Goal: Task Accomplishment & Management: Use online tool/utility

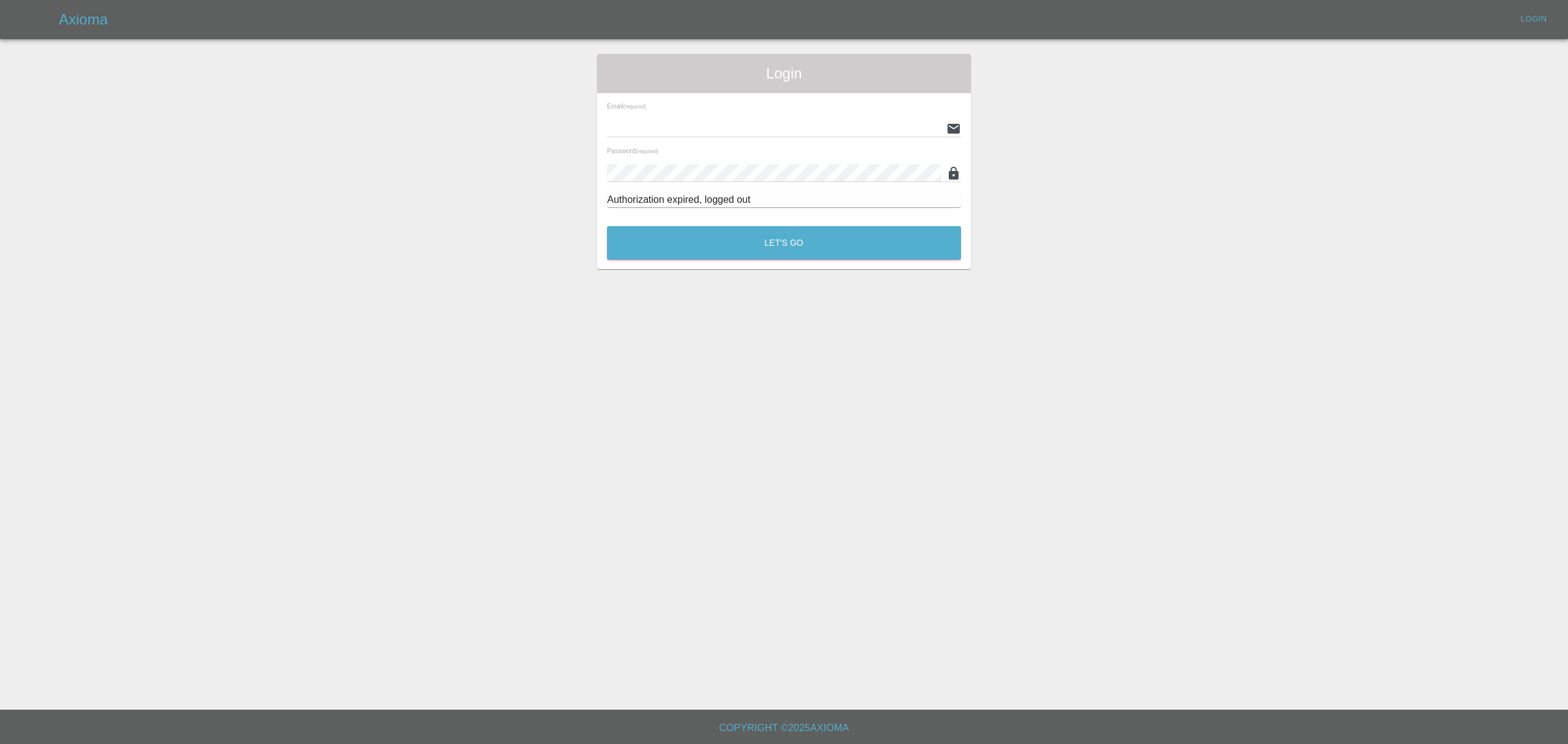
type input "[PERSON_NAME][EMAIL_ADDRESS][DOMAIN_NAME]"
click at [752, 255] on button "Let's Go" at bounding box center [784, 243] width 354 height 34
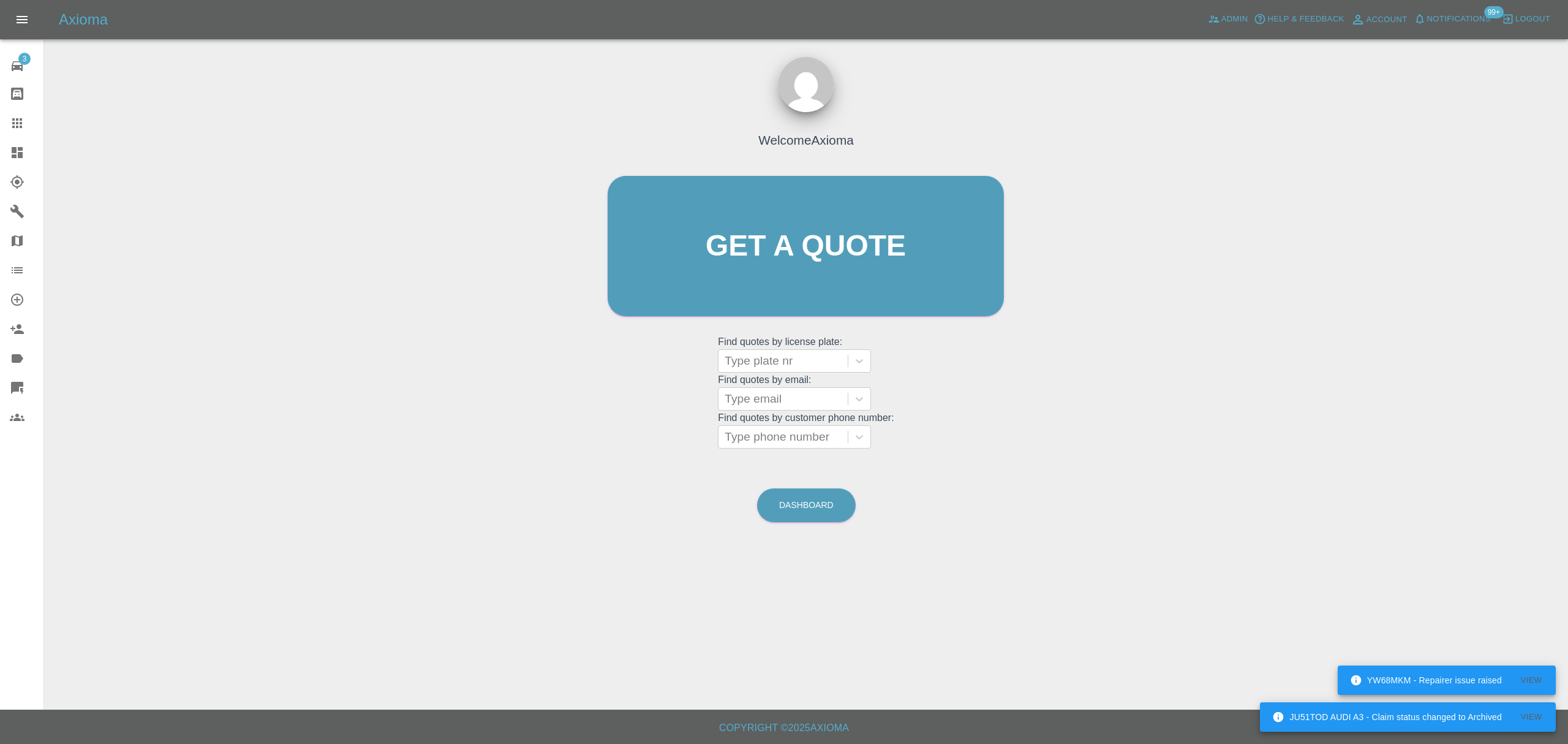
click at [1232, 377] on div "Welcome Axioma Get a quote Get a quote Find quotes by license plate: Type plate…" at bounding box center [806, 304] width 1505 height 439
click at [3, 150] on link "Dashboard" at bounding box center [21, 152] width 44 height 29
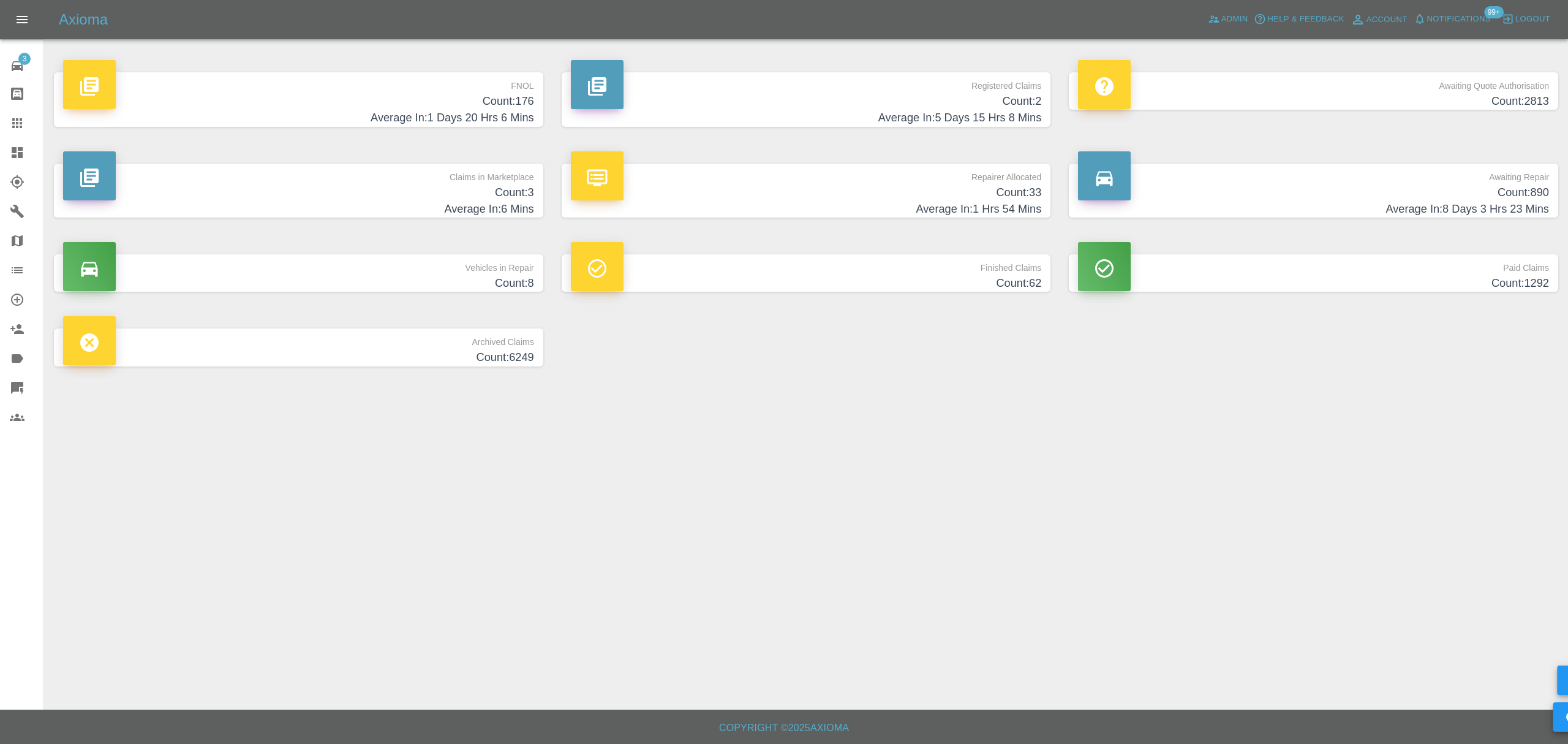
click at [443, 84] on p "FNOL" at bounding box center [299, 82] width 472 height 20
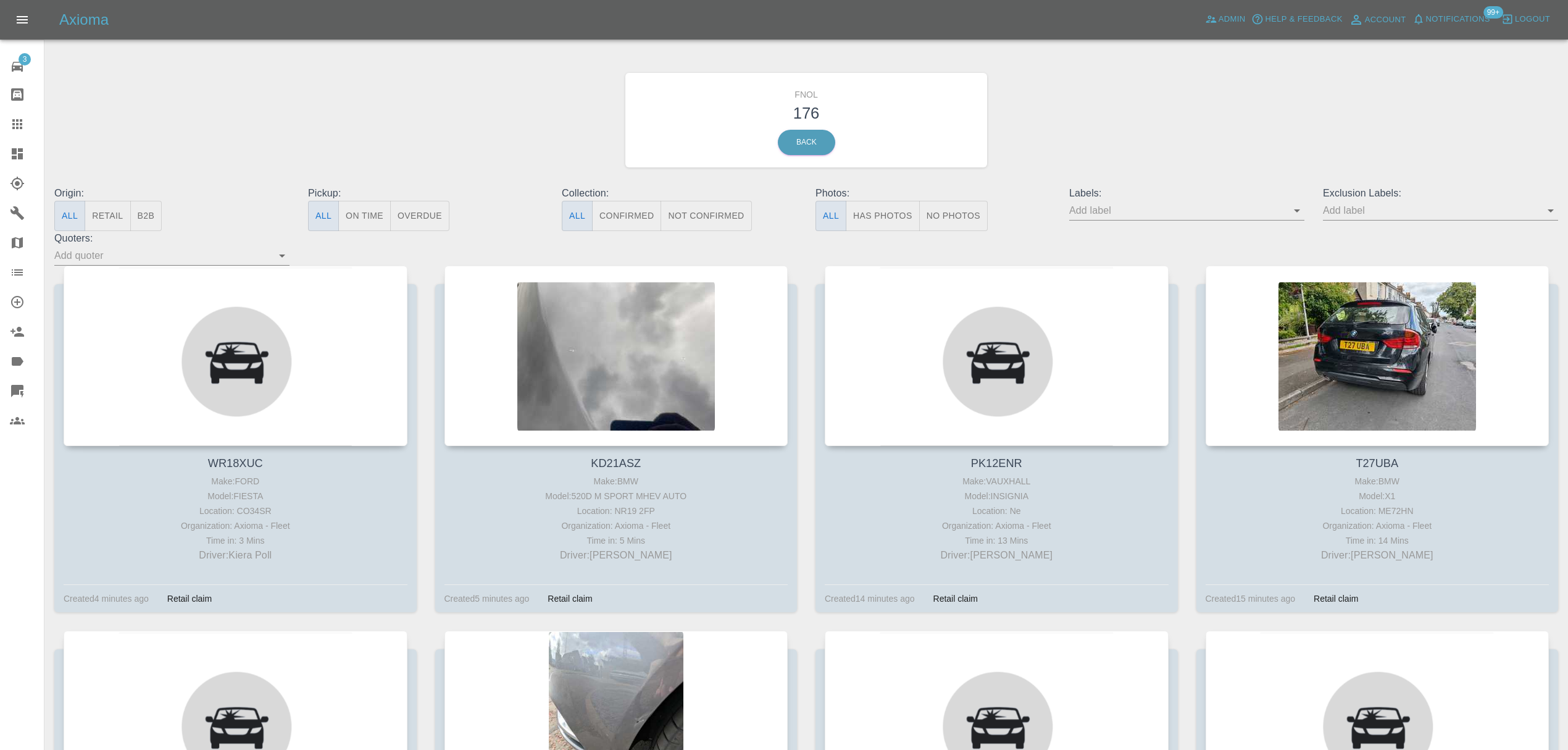
click at [342, 344] on div at bounding box center [236, 356] width 344 height 180
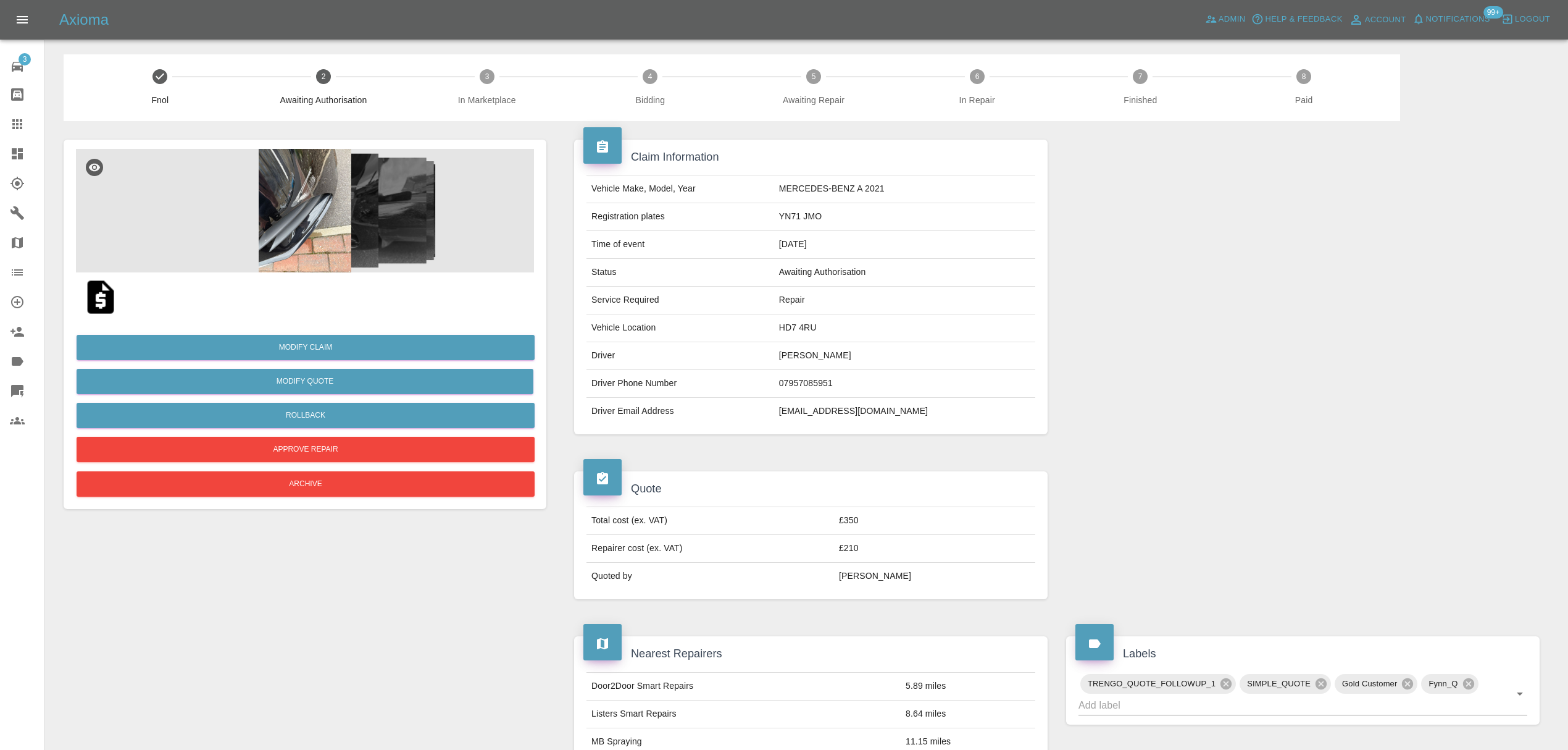
click at [316, 198] on img at bounding box center [305, 210] width 458 height 123
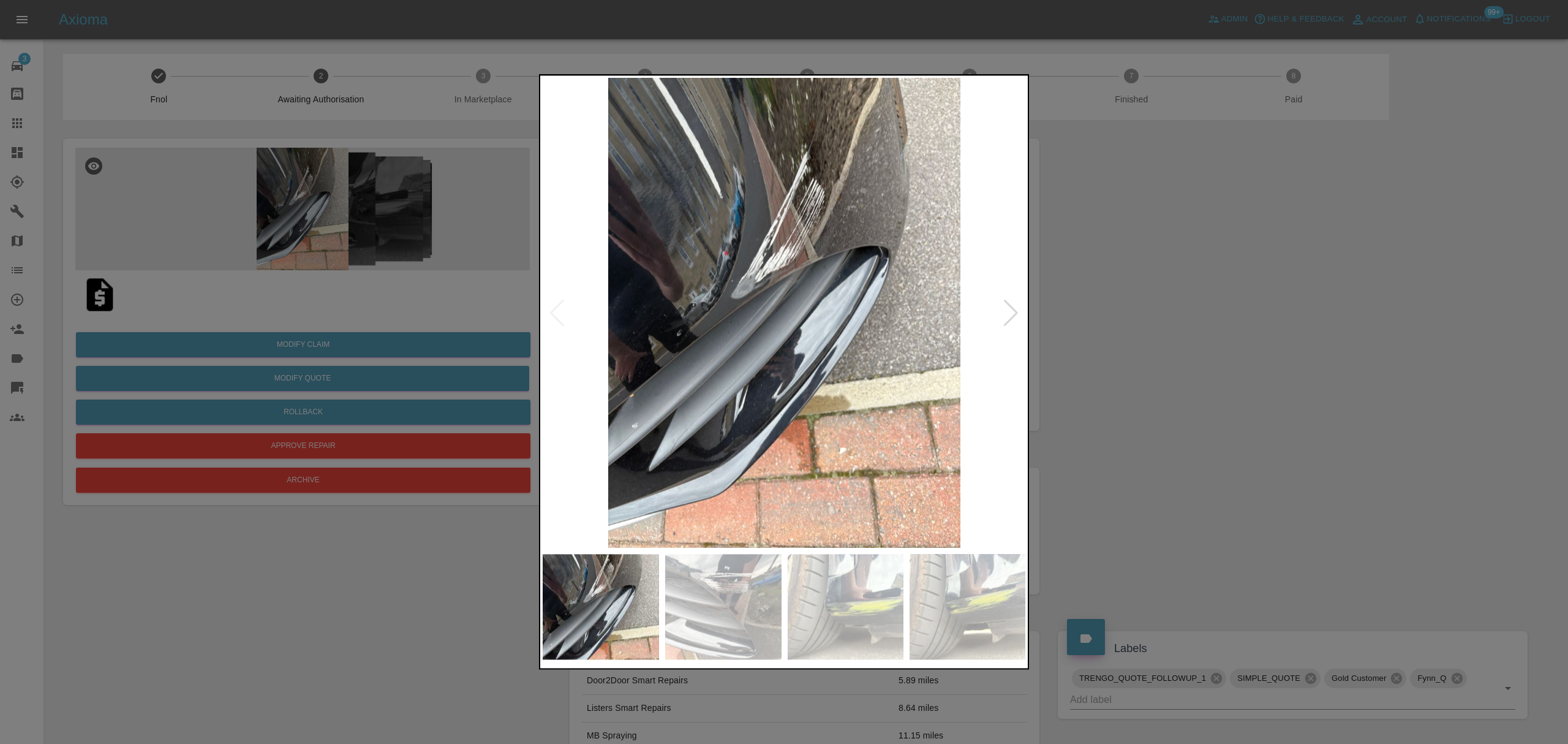
click at [1191, 425] on div at bounding box center [784, 372] width 1568 height 744
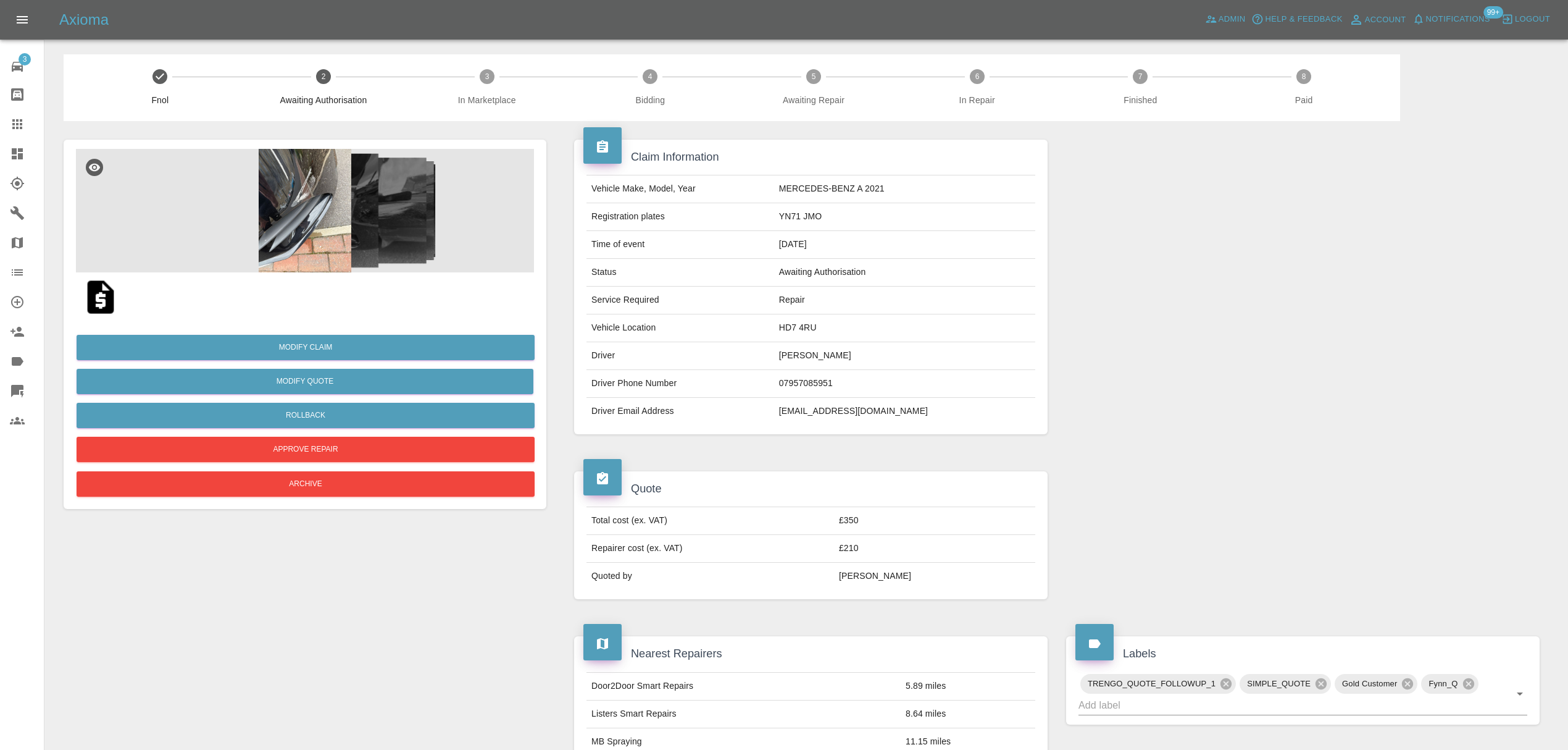
click at [296, 224] on img at bounding box center [305, 210] width 458 height 123
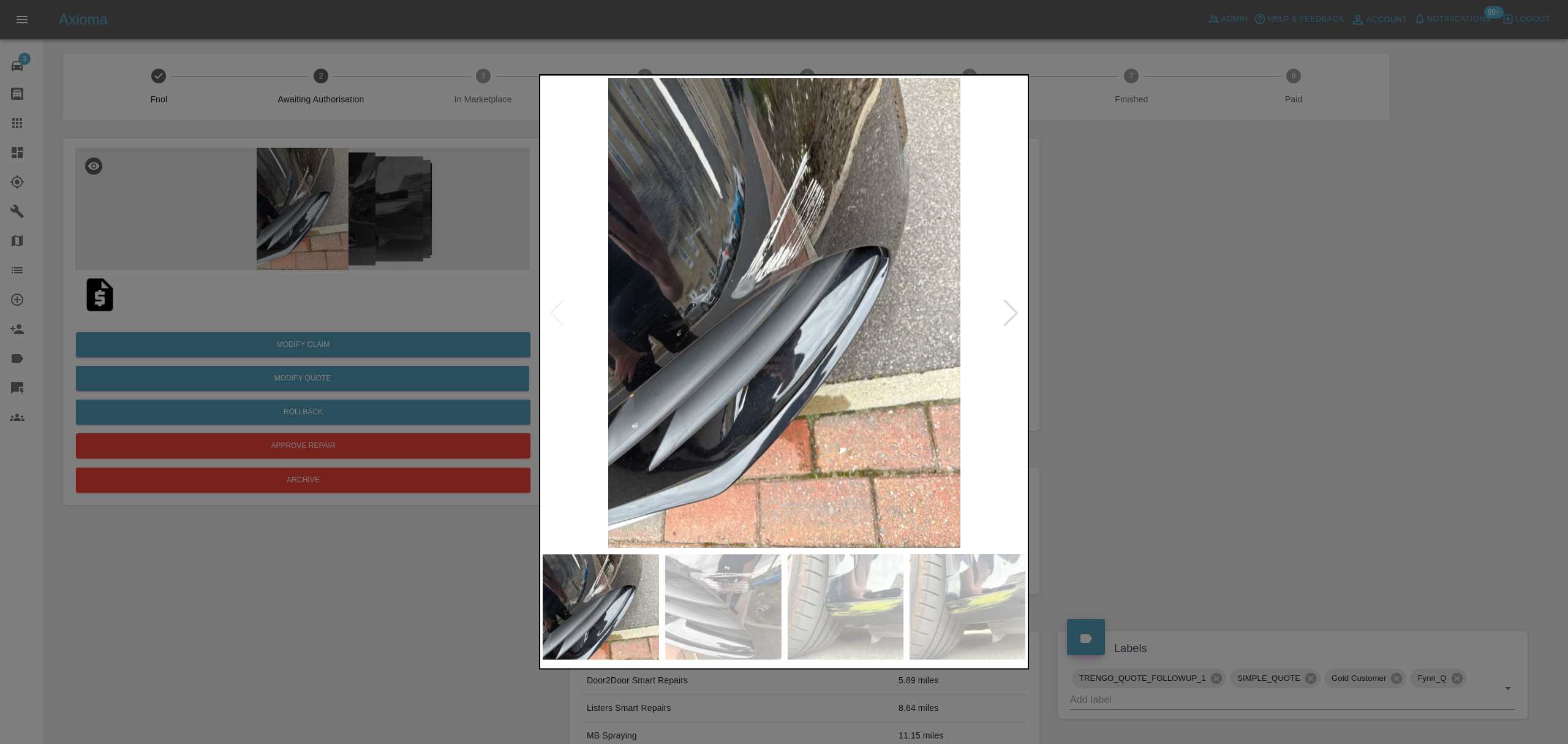
click at [1012, 307] on div at bounding box center [1011, 313] width 16 height 27
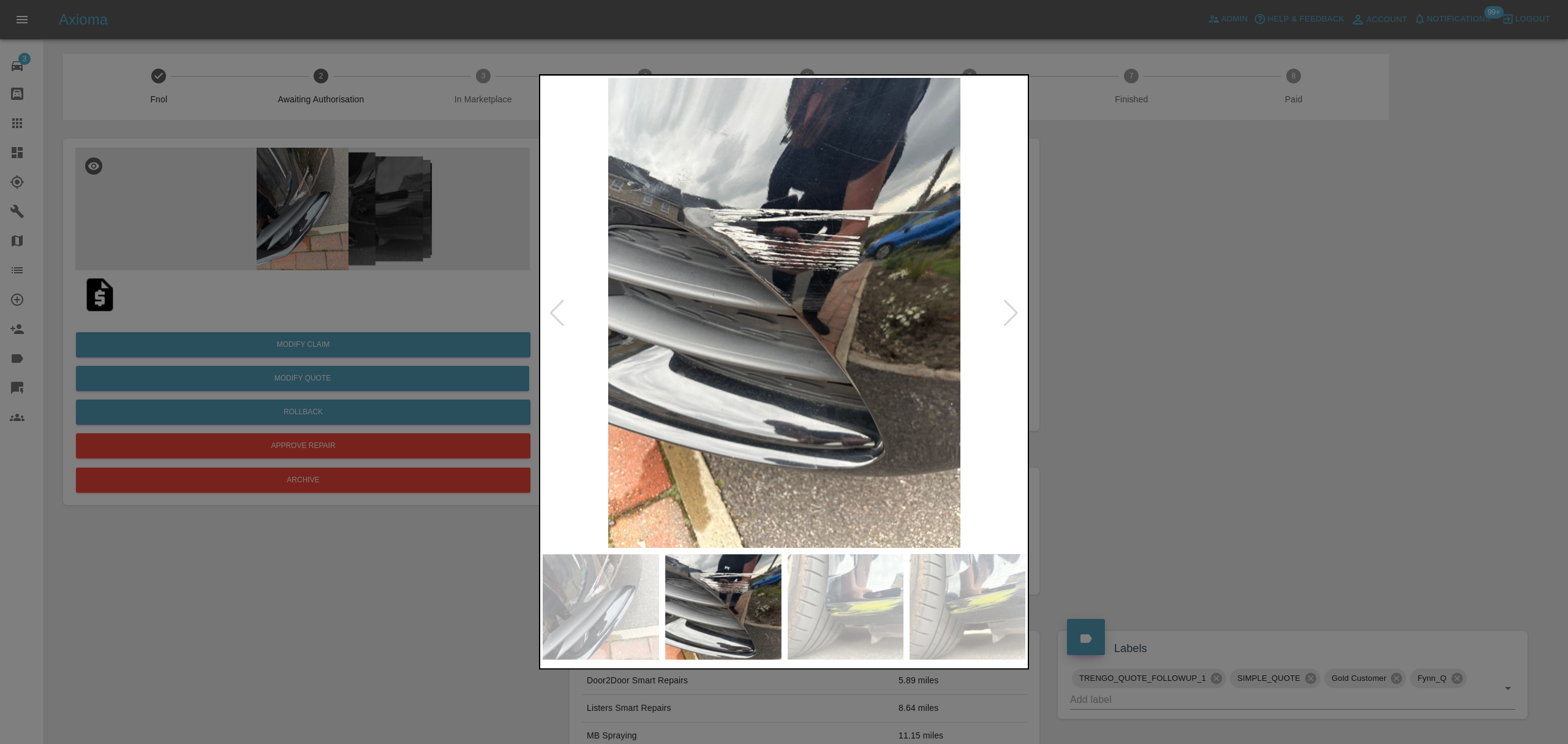
click at [1012, 307] on div at bounding box center [1011, 313] width 16 height 27
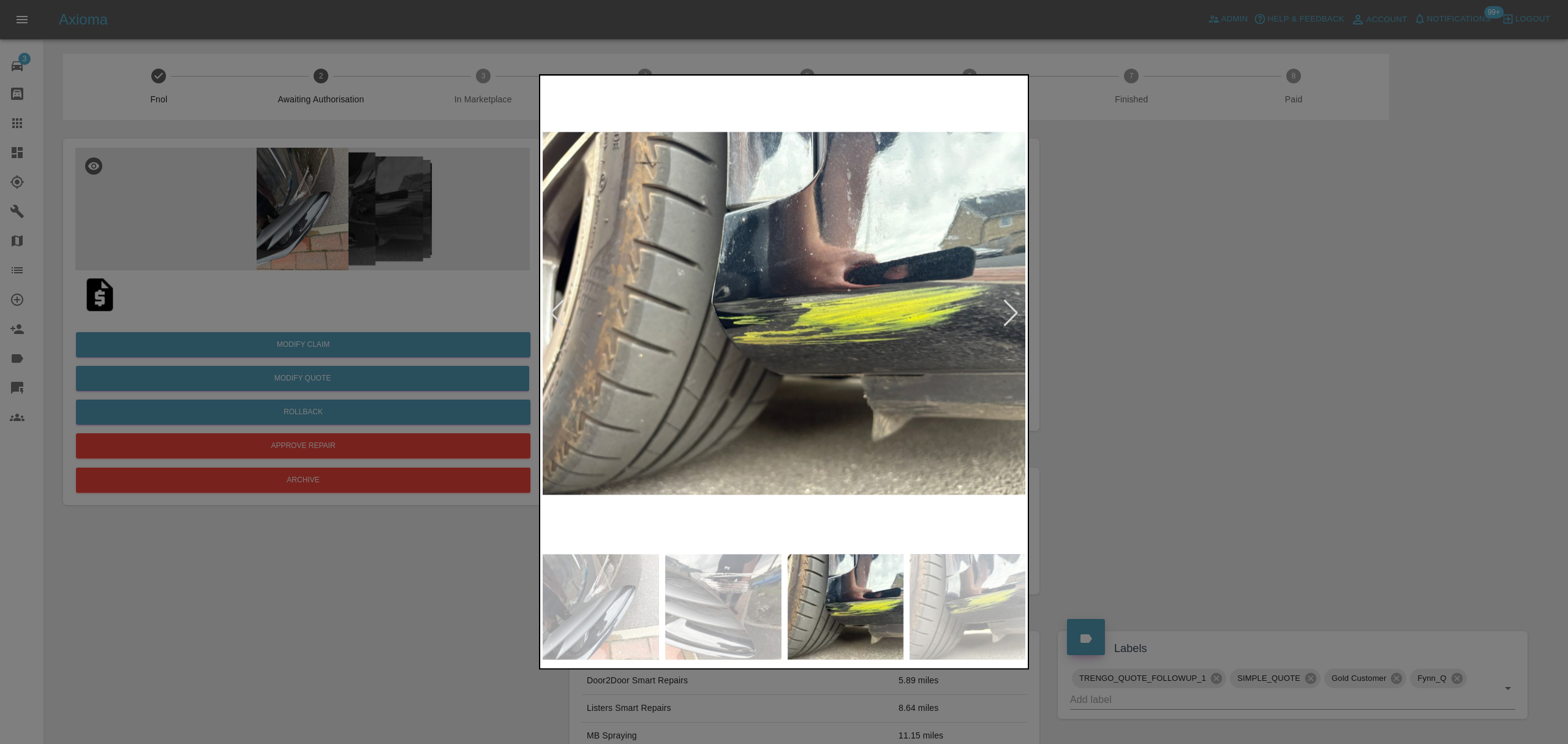
click at [1012, 307] on div at bounding box center [1011, 313] width 16 height 27
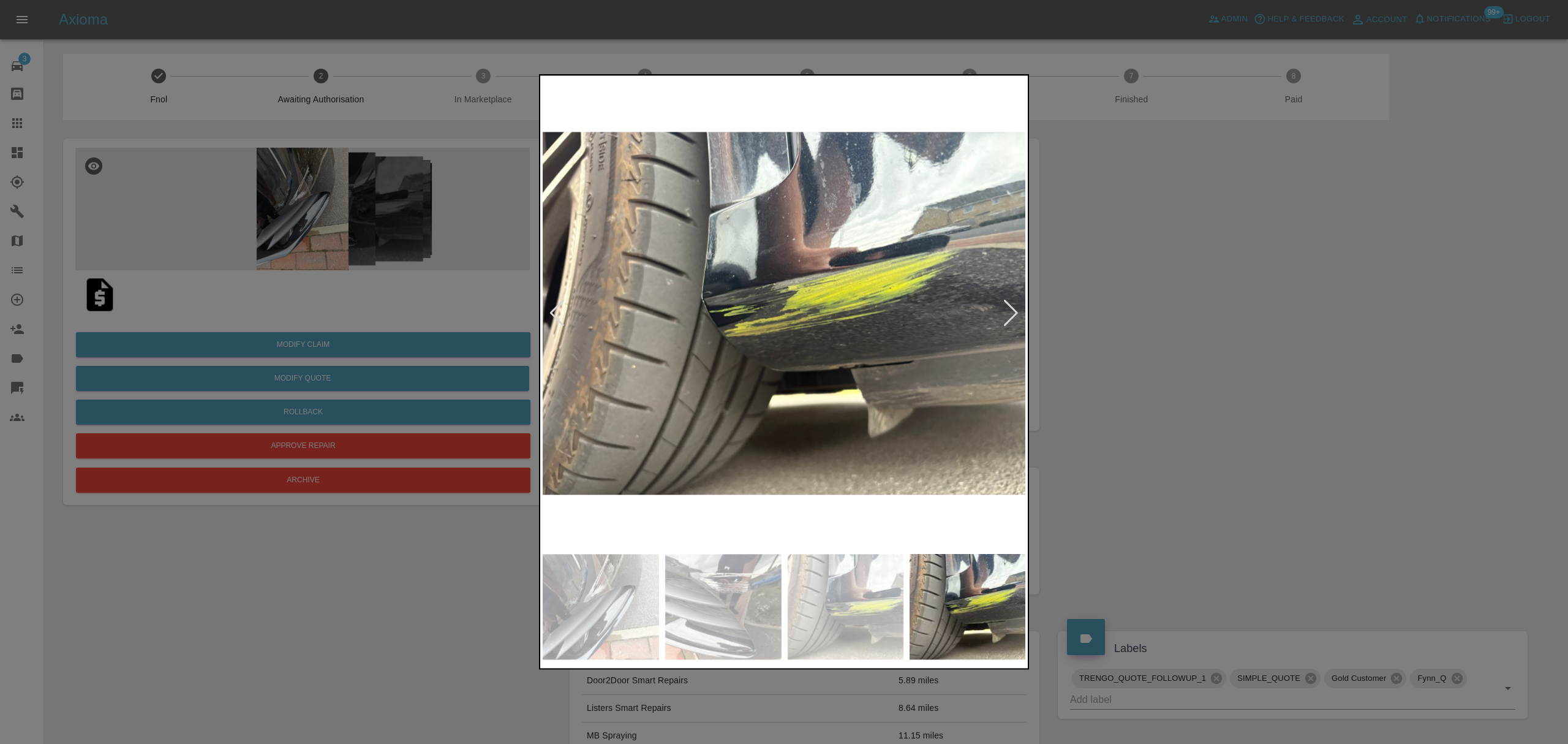
click at [1012, 307] on div at bounding box center [1011, 313] width 16 height 27
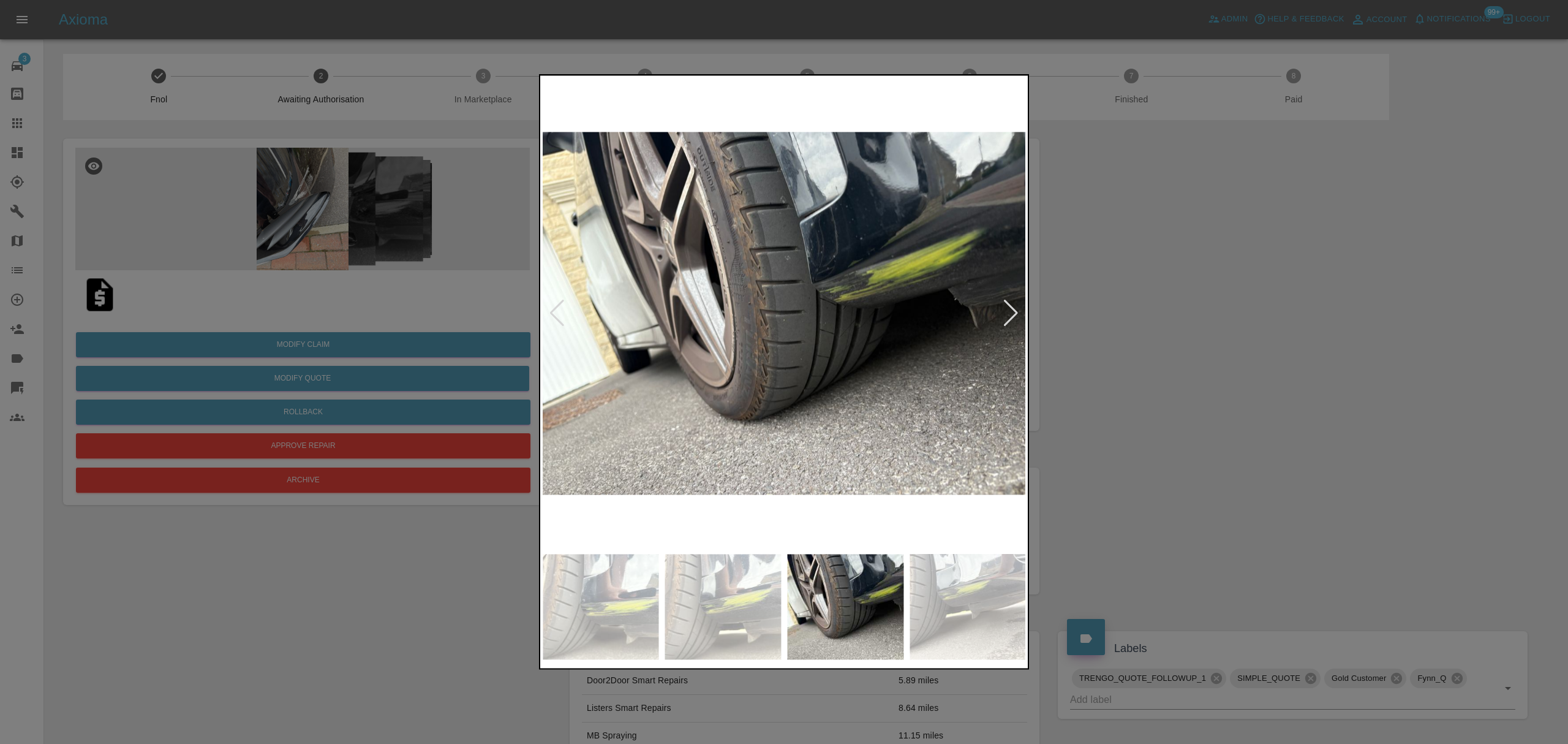
click at [1156, 320] on div at bounding box center [784, 372] width 1568 height 744
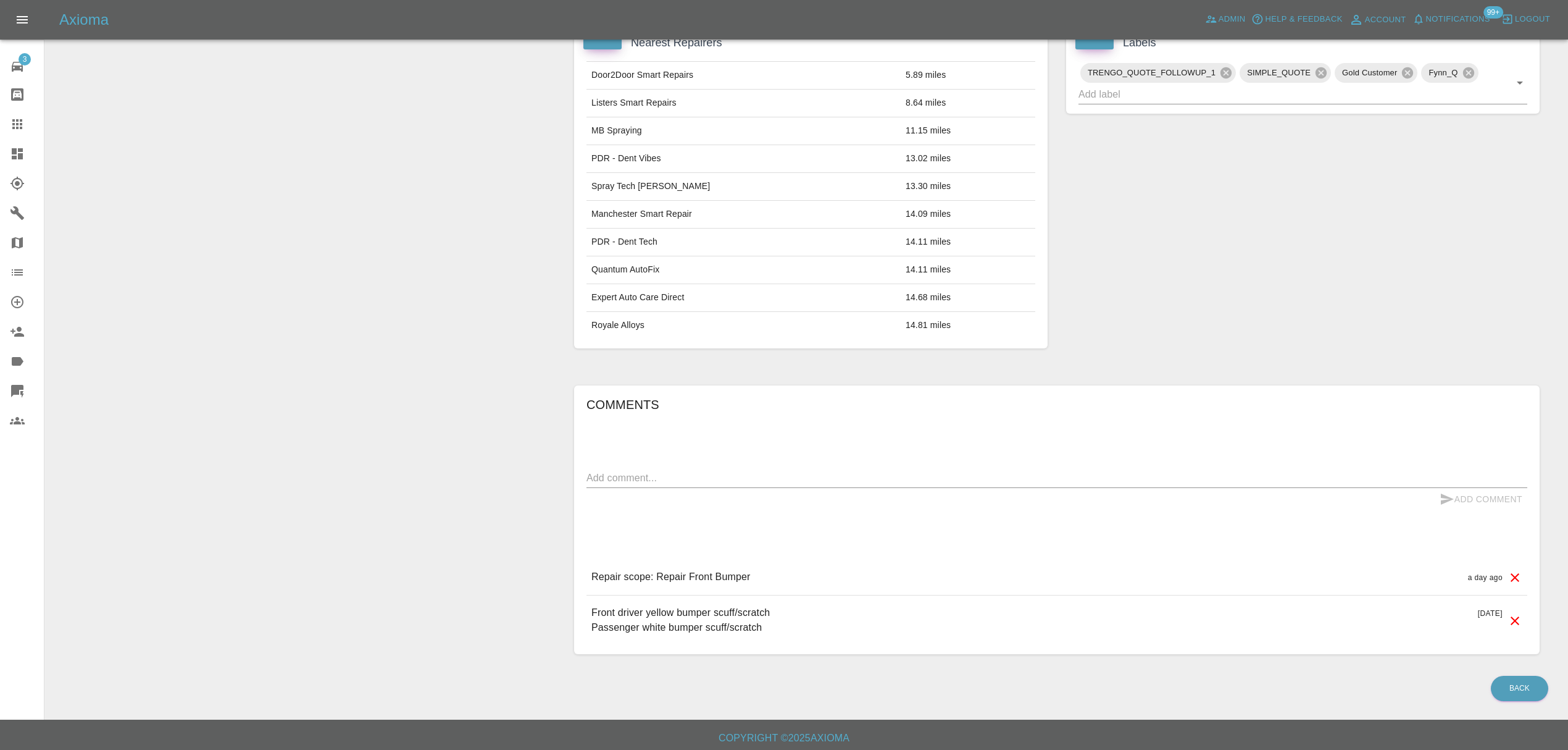
scroll to position [620, 0]
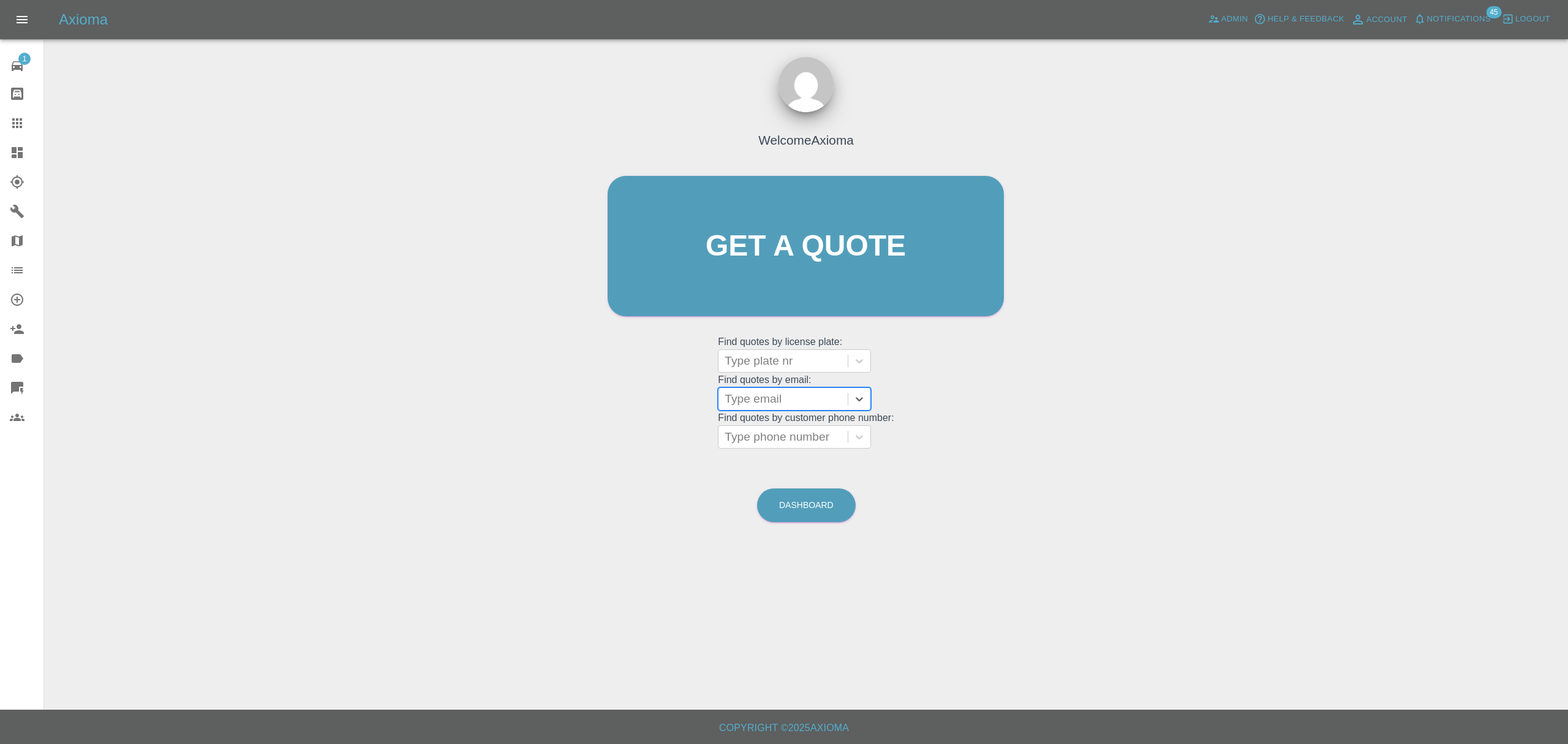
click at [1436, 11] on button "Notifications" at bounding box center [1453, 19] width 83 height 19
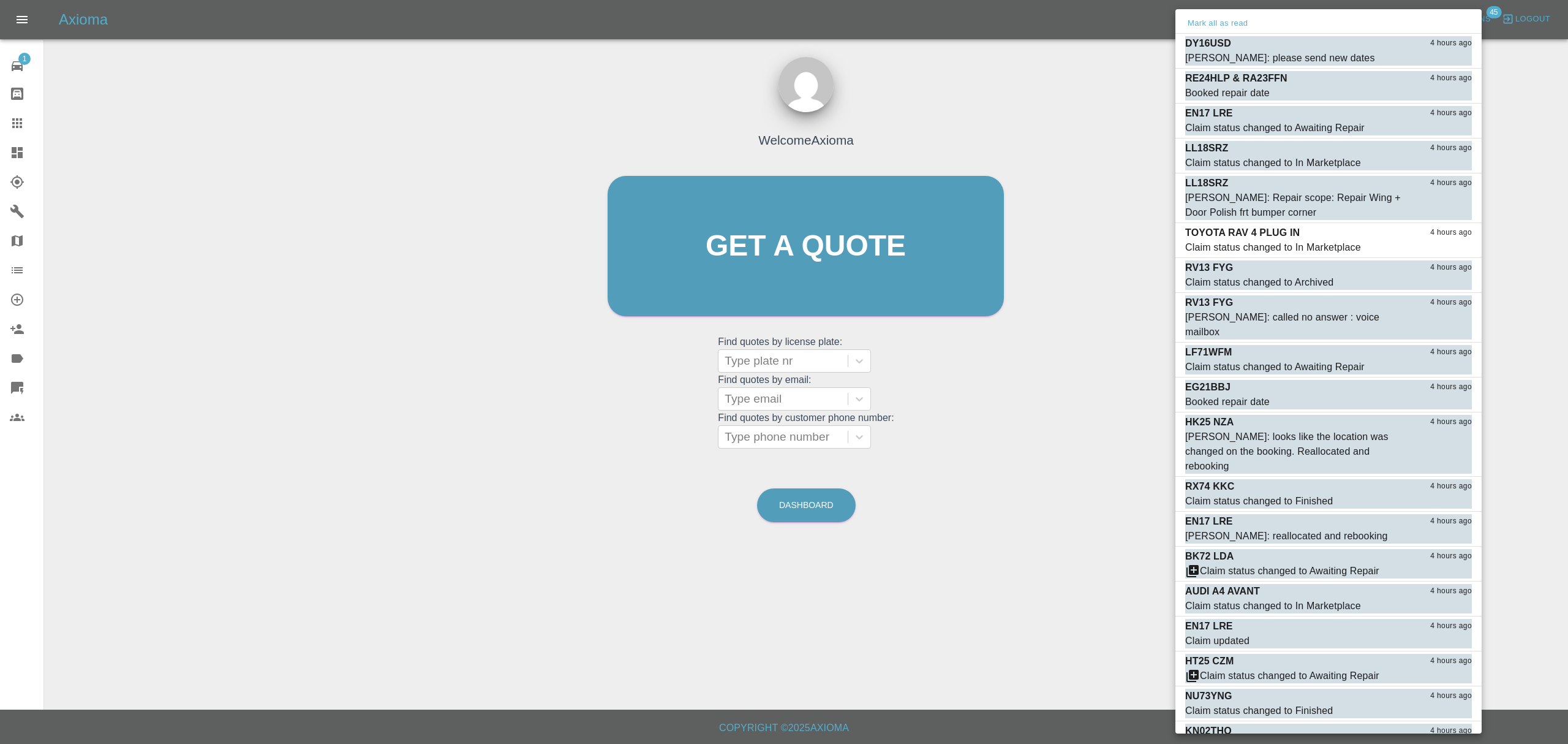
click at [1197, 19] on button "Mark all as read" at bounding box center [1218, 23] width 65 height 15
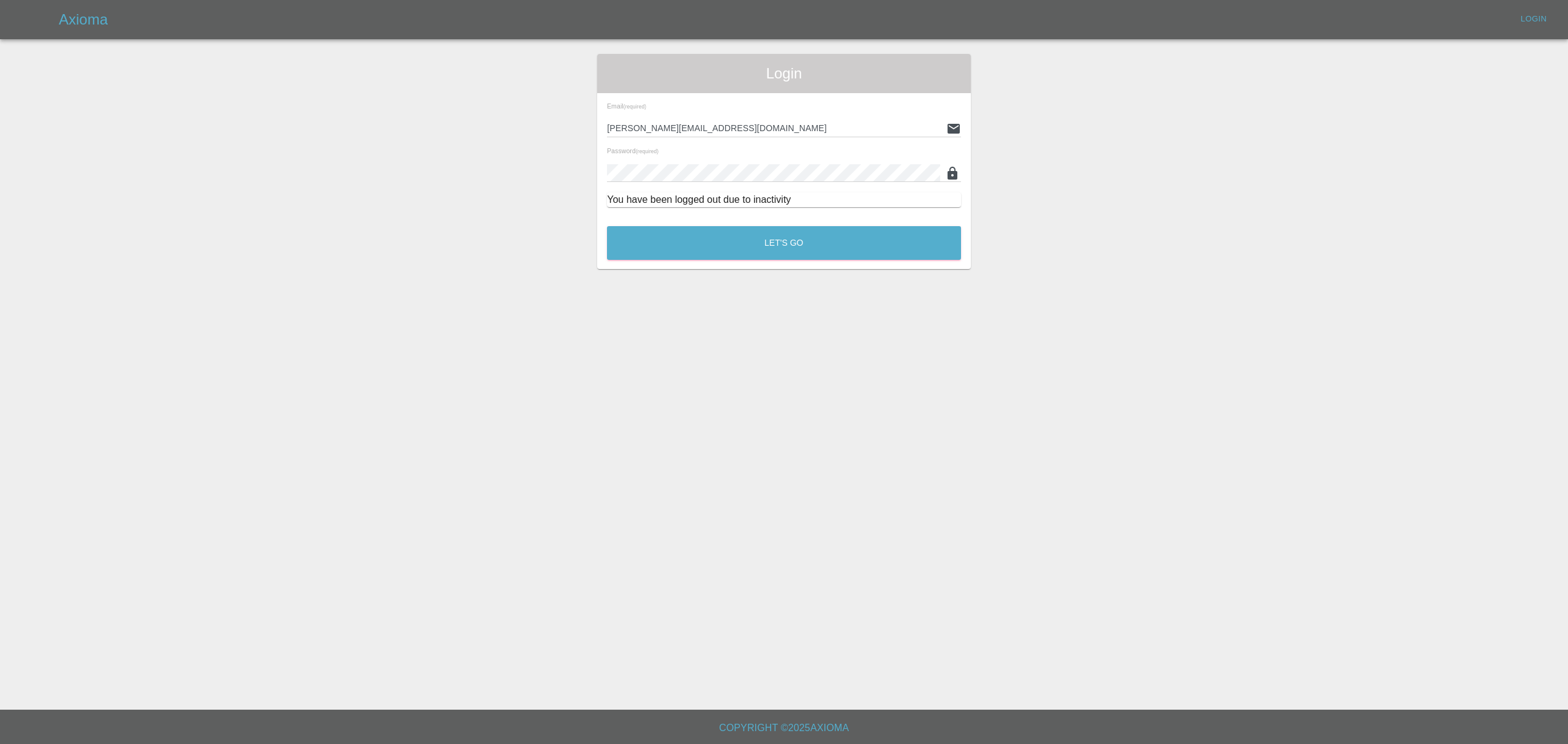
click at [1029, 163] on div "Login Email (required) [PERSON_NAME][EMAIL_ADDRESS][DOMAIN_NAME] Password (requ…" at bounding box center [784, 162] width 1567 height 215
click at [691, 262] on div "Let's Go" at bounding box center [784, 240] width 355 height 46
click at [729, 251] on button "Let's Go" at bounding box center [784, 243] width 354 height 34
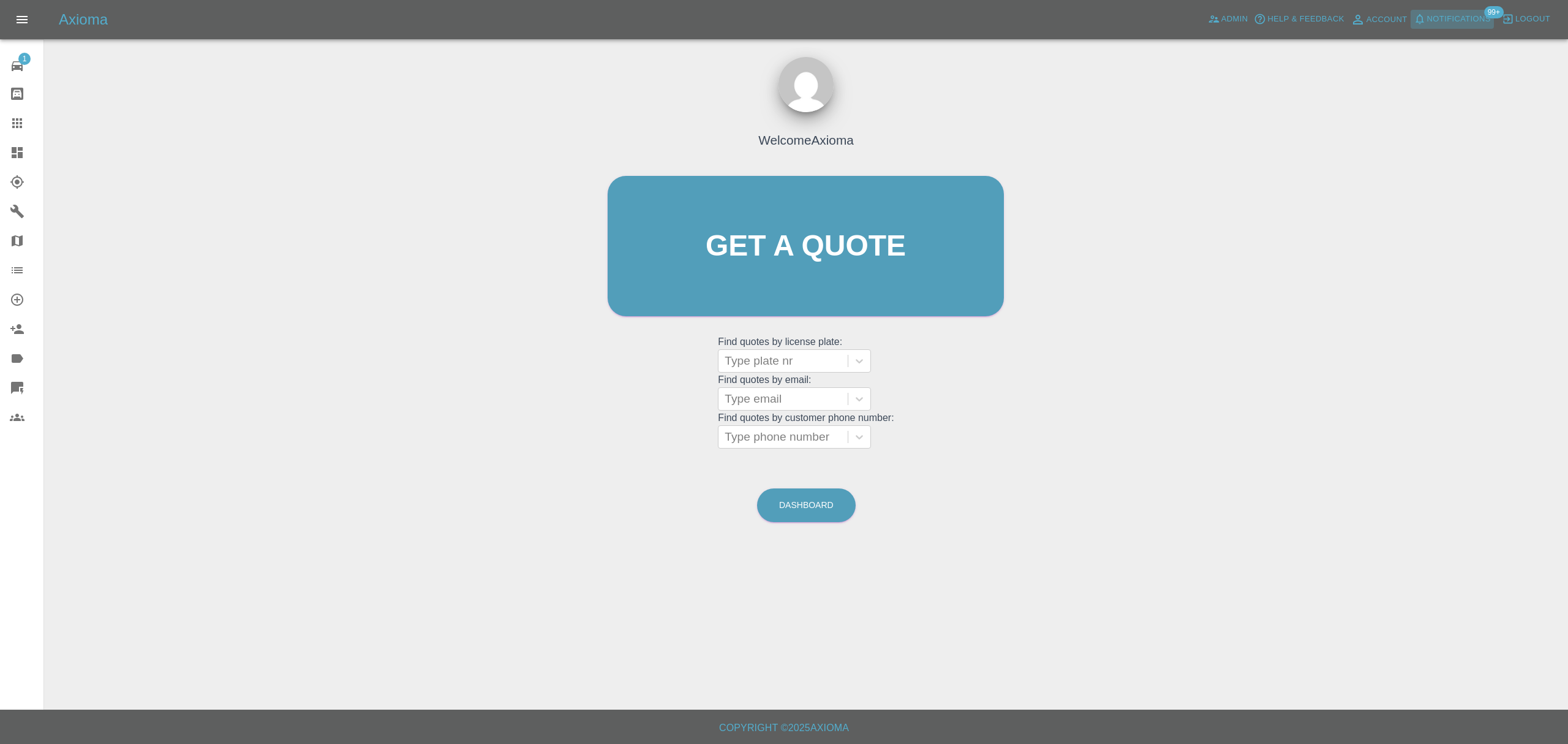
click at [1444, 22] on span "Notifications" at bounding box center [1459, 19] width 64 height 15
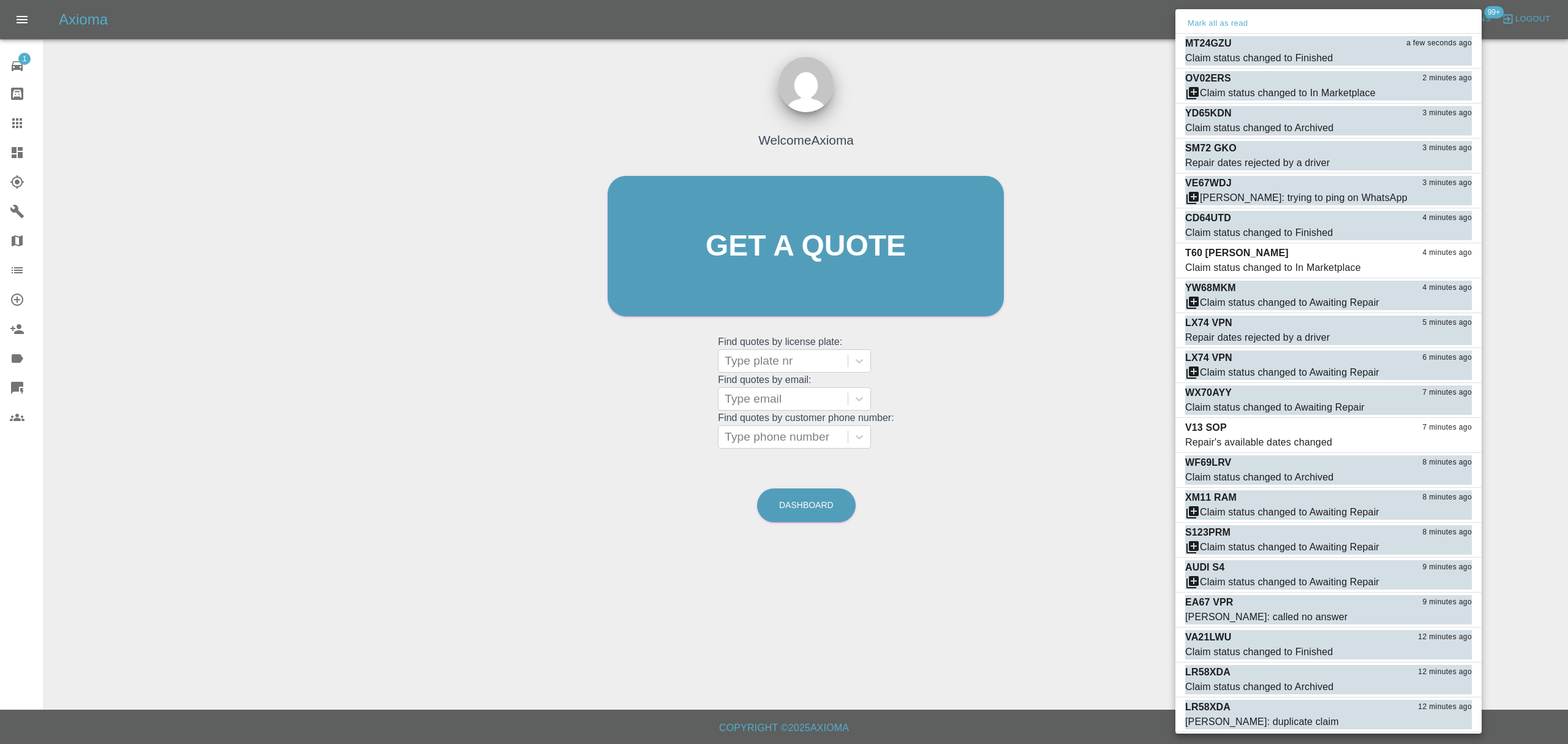
click at [1224, 17] on button "Mark all as read" at bounding box center [1218, 23] width 65 height 15
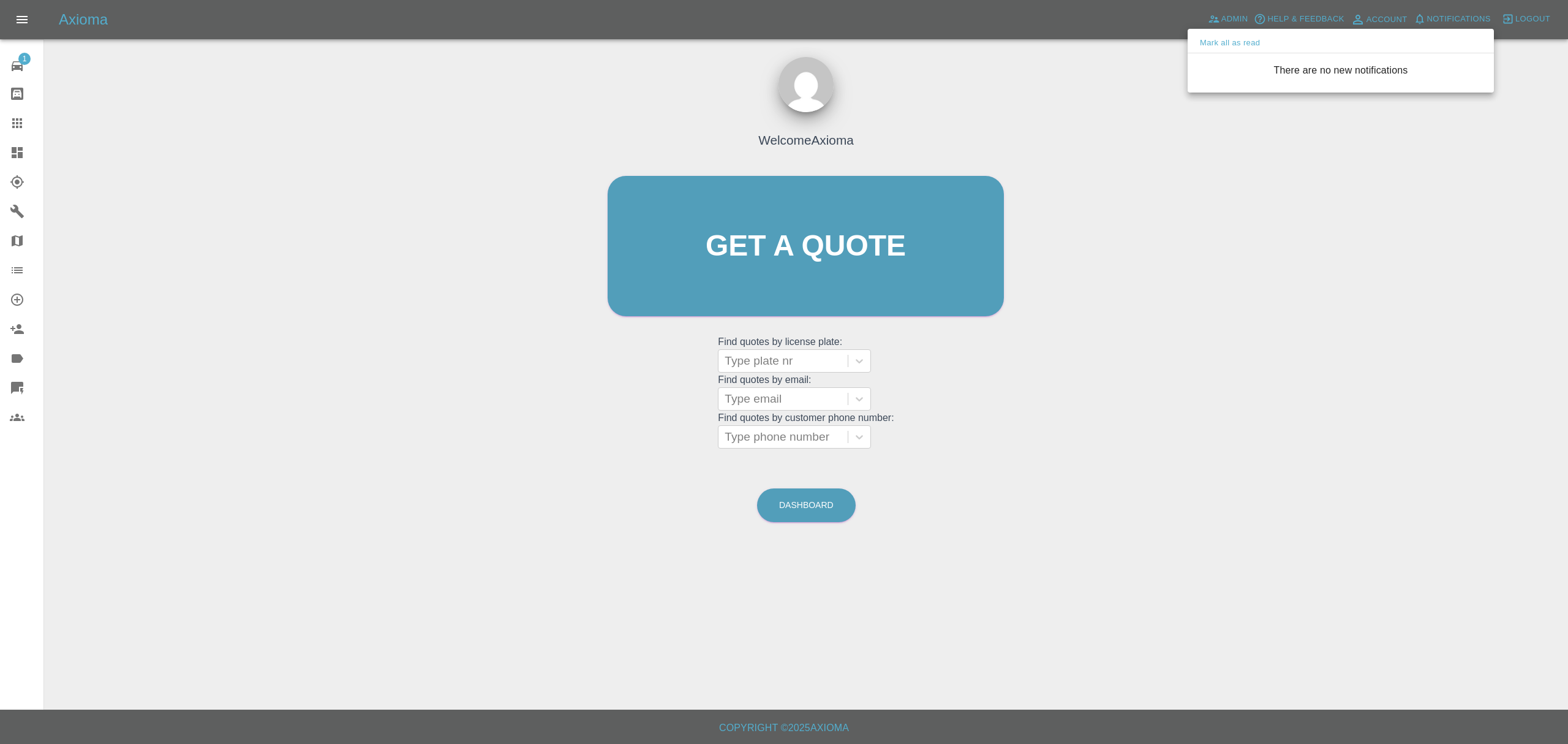
click at [1033, 109] on div at bounding box center [784, 372] width 1568 height 744
